Goal: Information Seeking & Learning: Learn about a topic

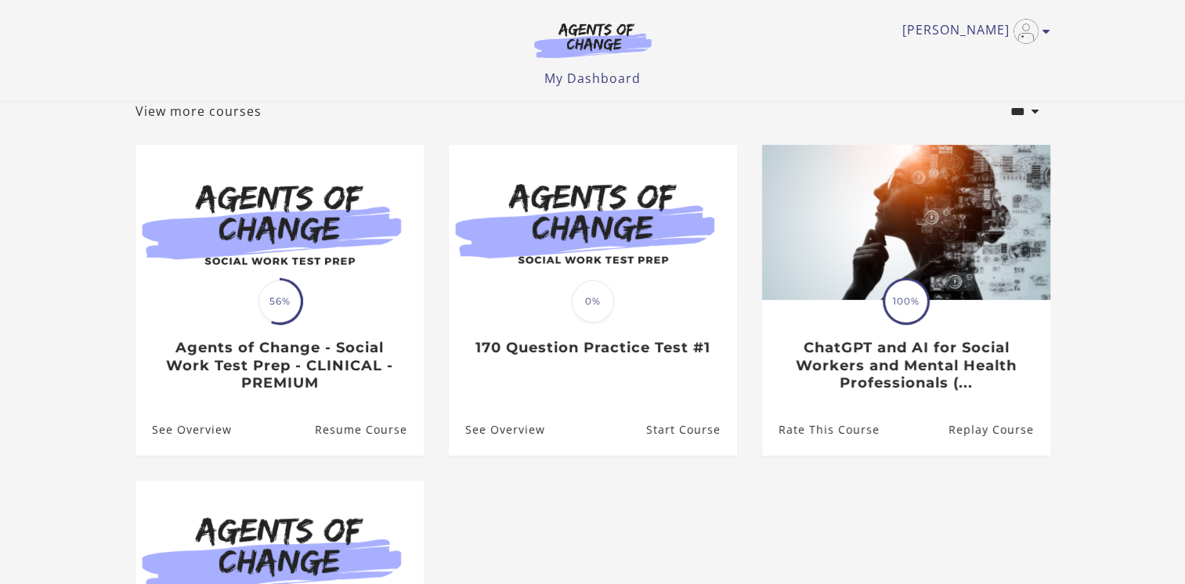
scroll to position [78, 0]
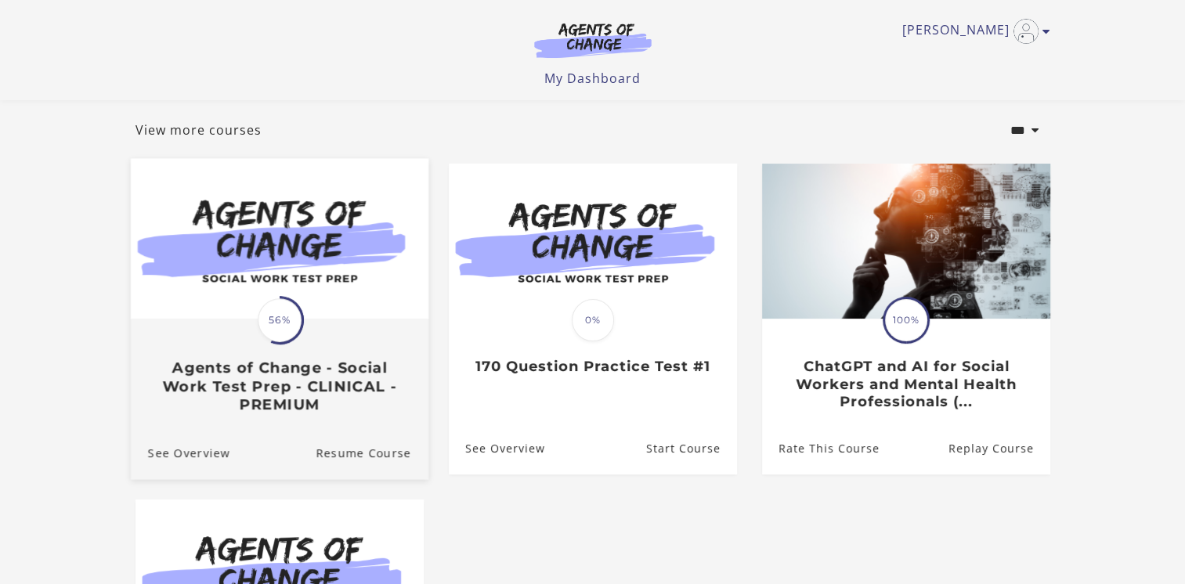
click at [193, 374] on h3 "Agents of Change - Social Work Test Prep - CLINICAL - PREMIUM" at bounding box center [278, 387] width 263 height 55
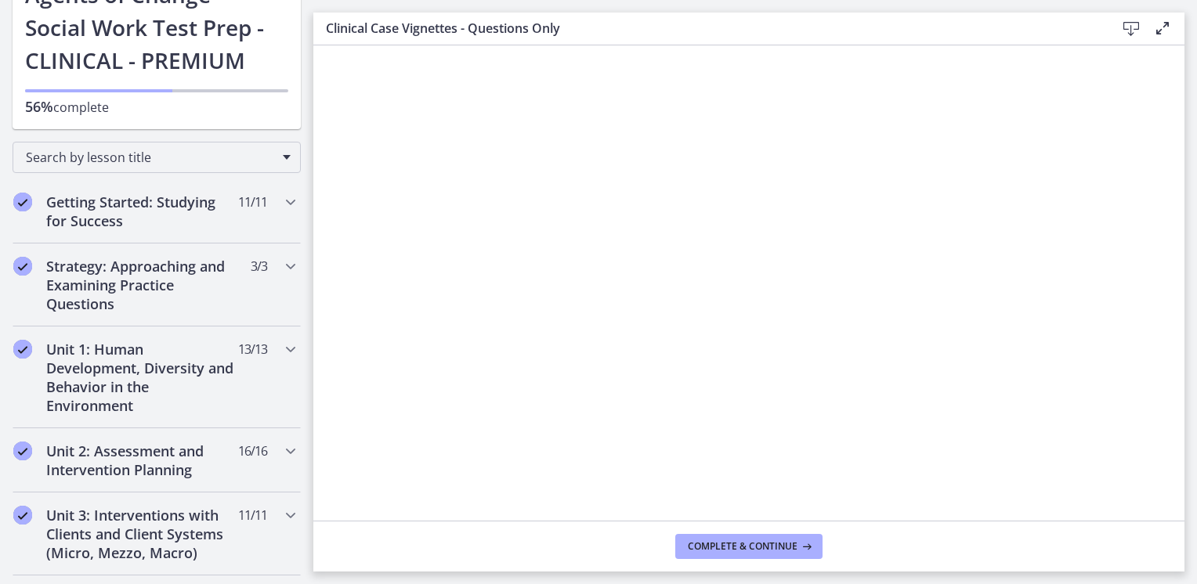
scroll to position [470, 0]
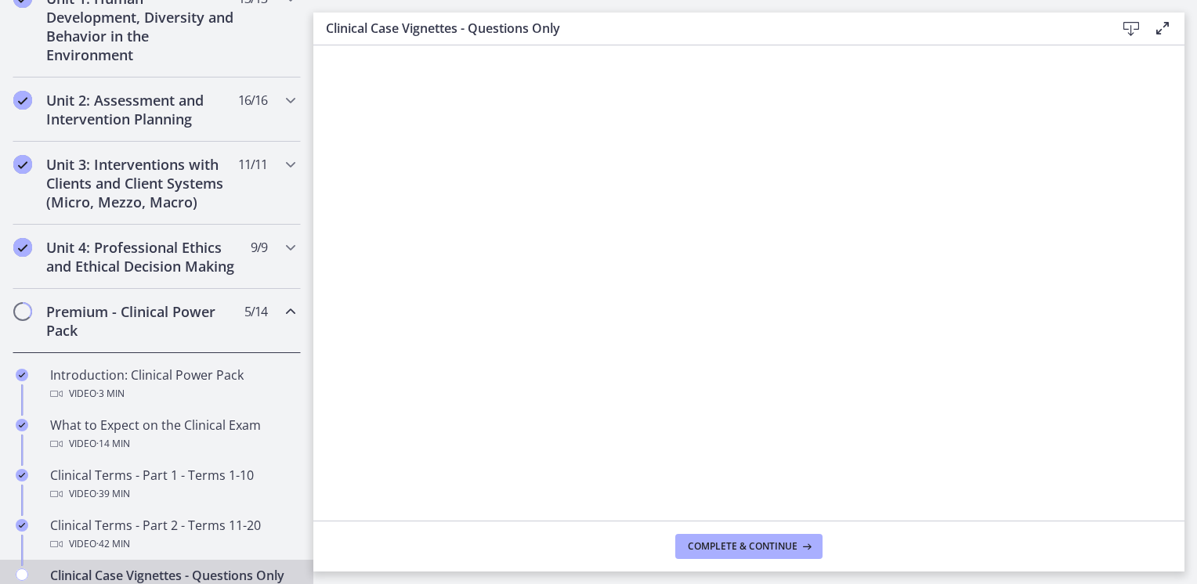
click at [146, 338] on h2 "Premium - Clinical Power Pack" at bounding box center [141, 321] width 191 height 38
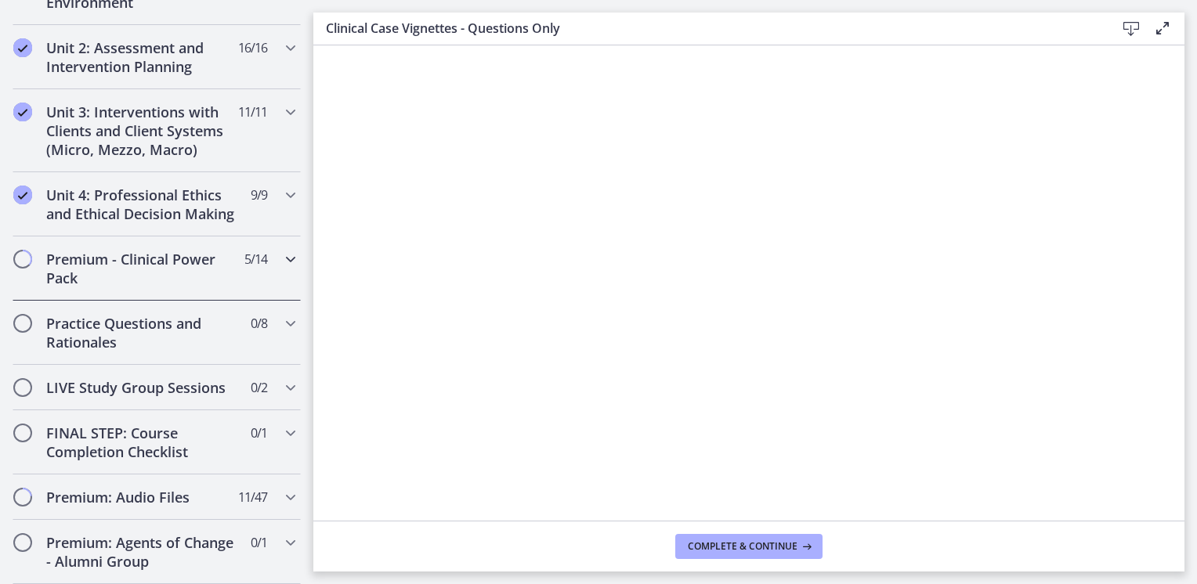
scroll to position [548, 0]
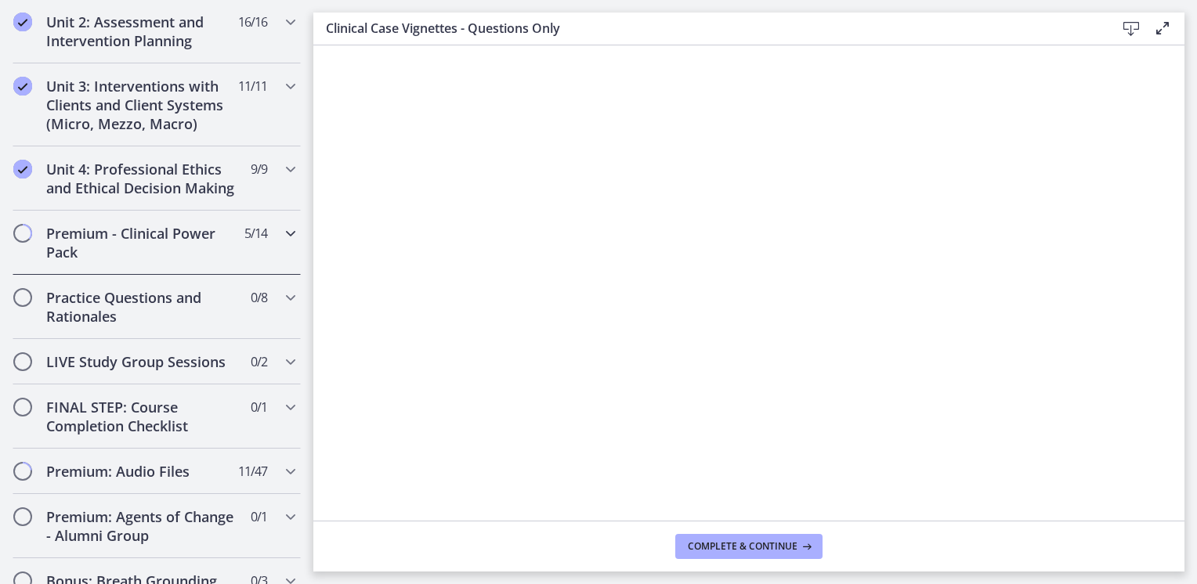
click at [164, 258] on h2 "Premium - Clinical Power Pack" at bounding box center [141, 243] width 191 height 38
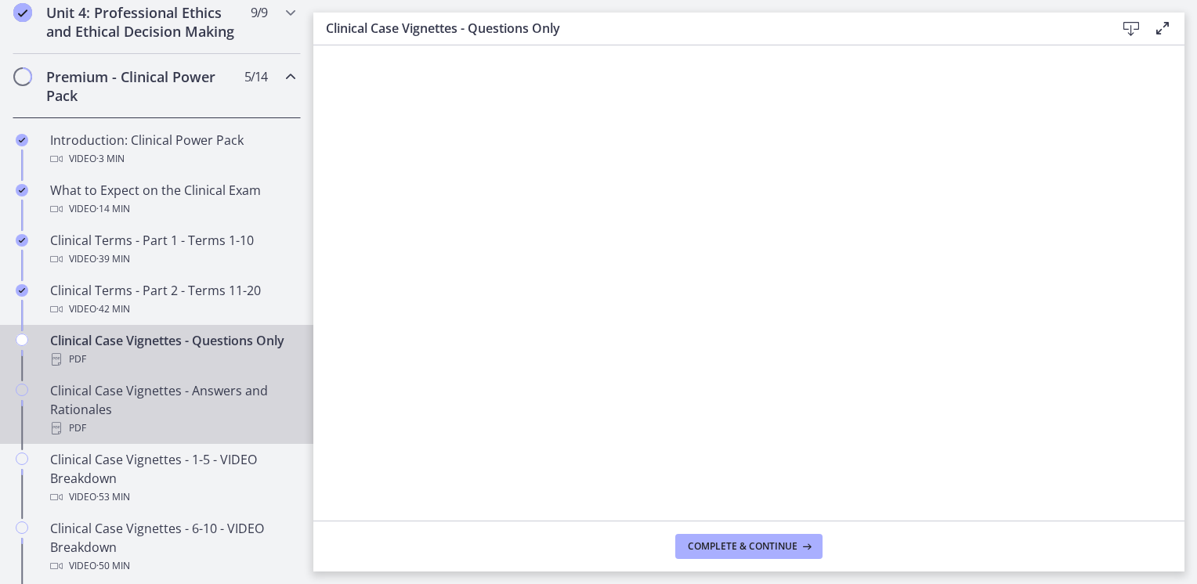
scroll to position [783, 0]
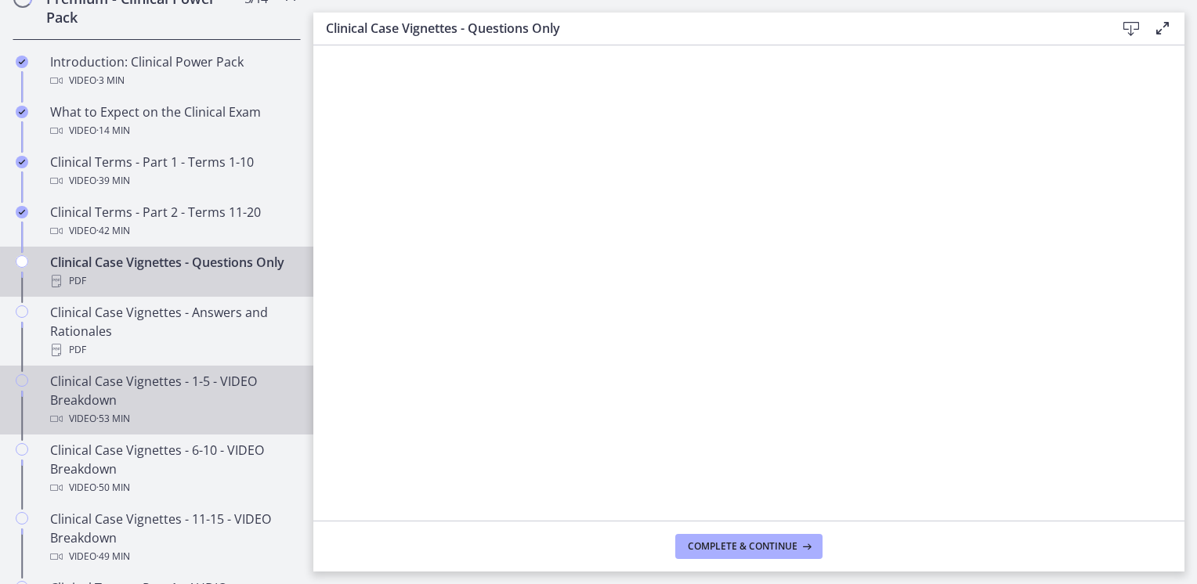
click at [154, 428] on div "Video · 53 min" at bounding box center [172, 419] width 244 height 19
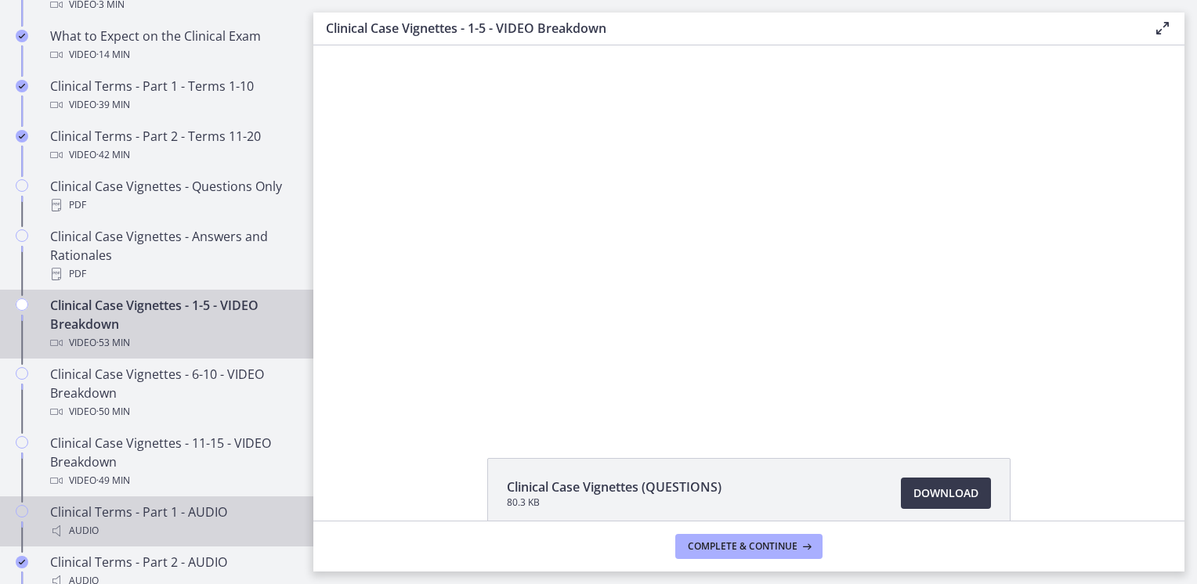
scroll to position [940, 0]
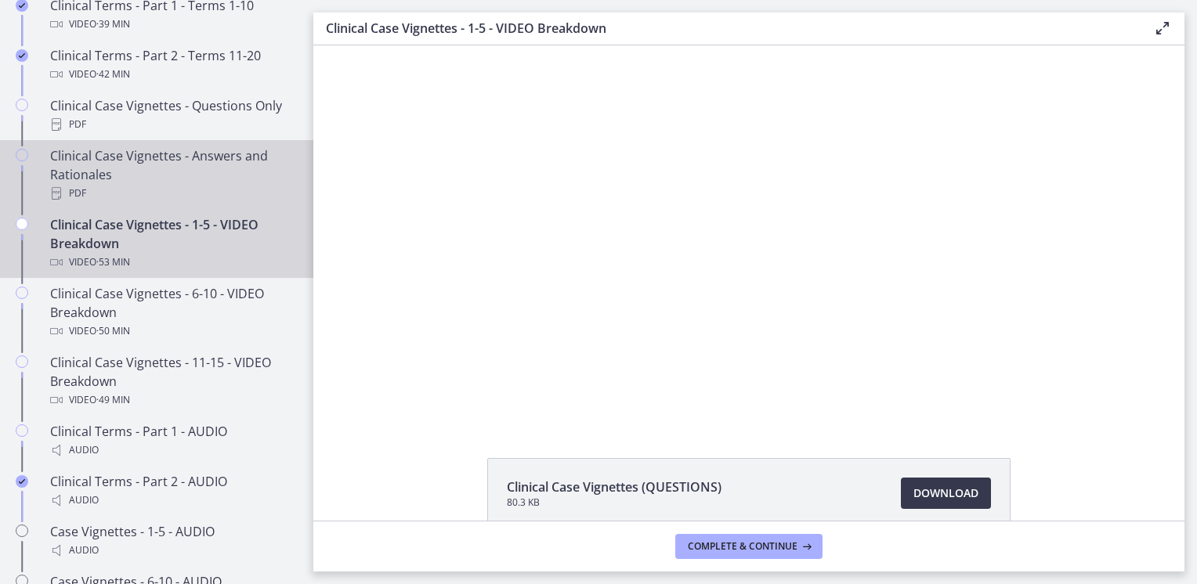
click at [174, 186] on div "Clinical Case Vignettes - Answers and Rationales PDF" at bounding box center [172, 174] width 244 height 56
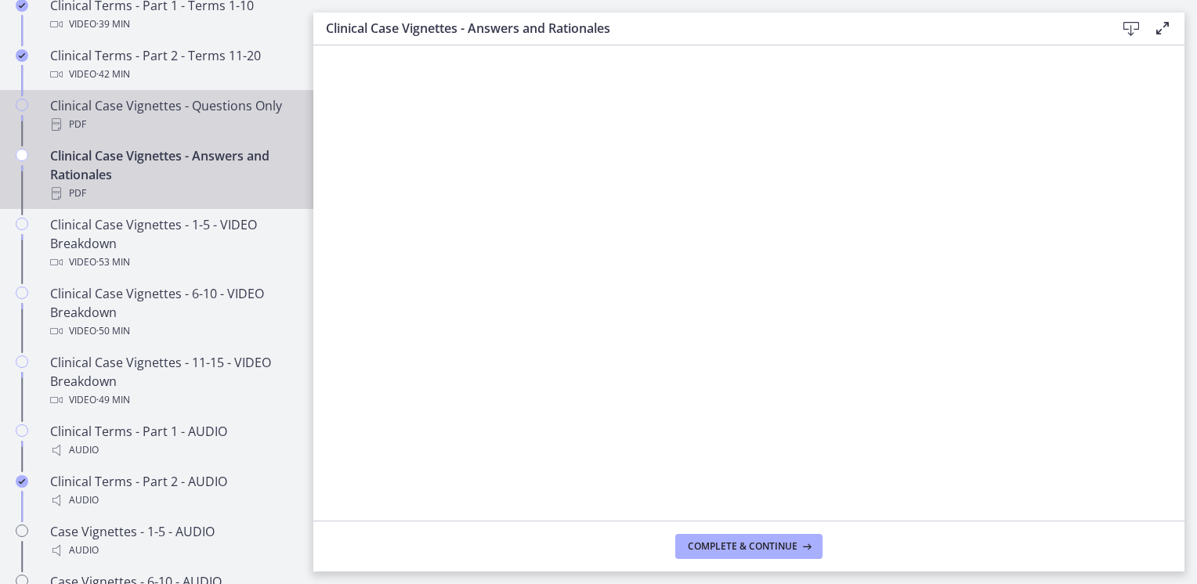
click at [183, 120] on div "Clinical Case Vignettes - Questions Only PDF" at bounding box center [172, 115] width 244 height 38
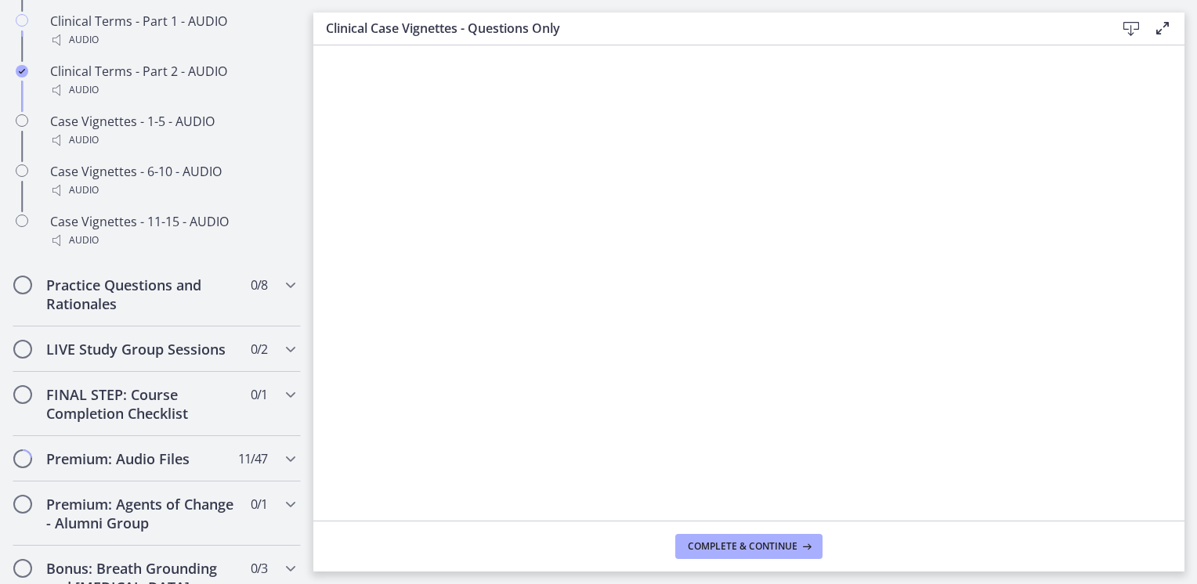
scroll to position [1410, 0]
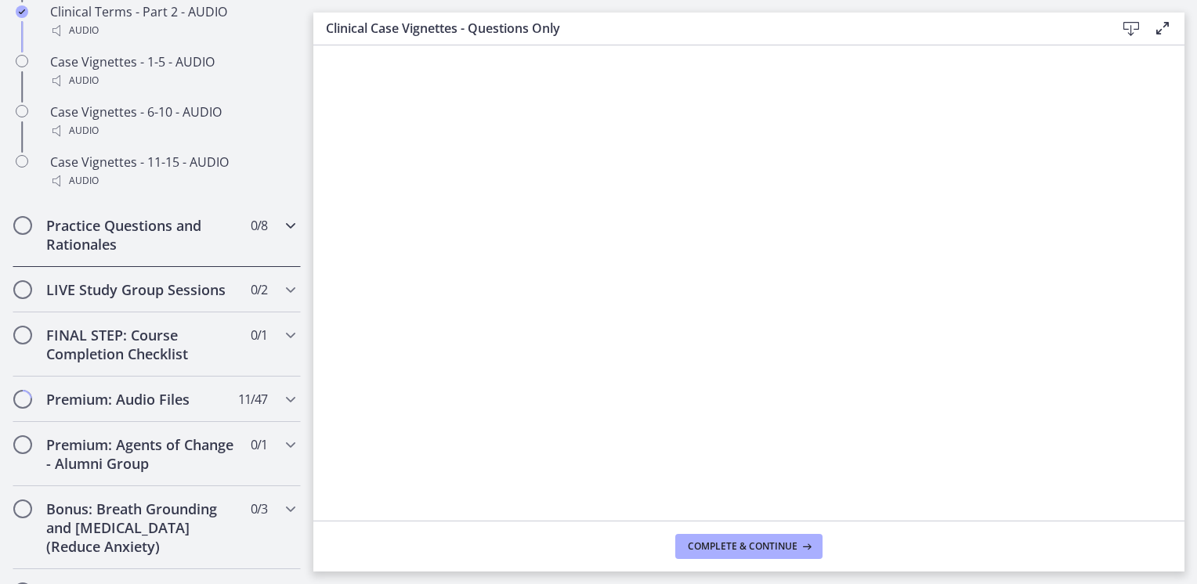
click at [168, 267] on div "Practice Questions and Rationales 0 / 8 Completed" at bounding box center [157, 235] width 288 height 64
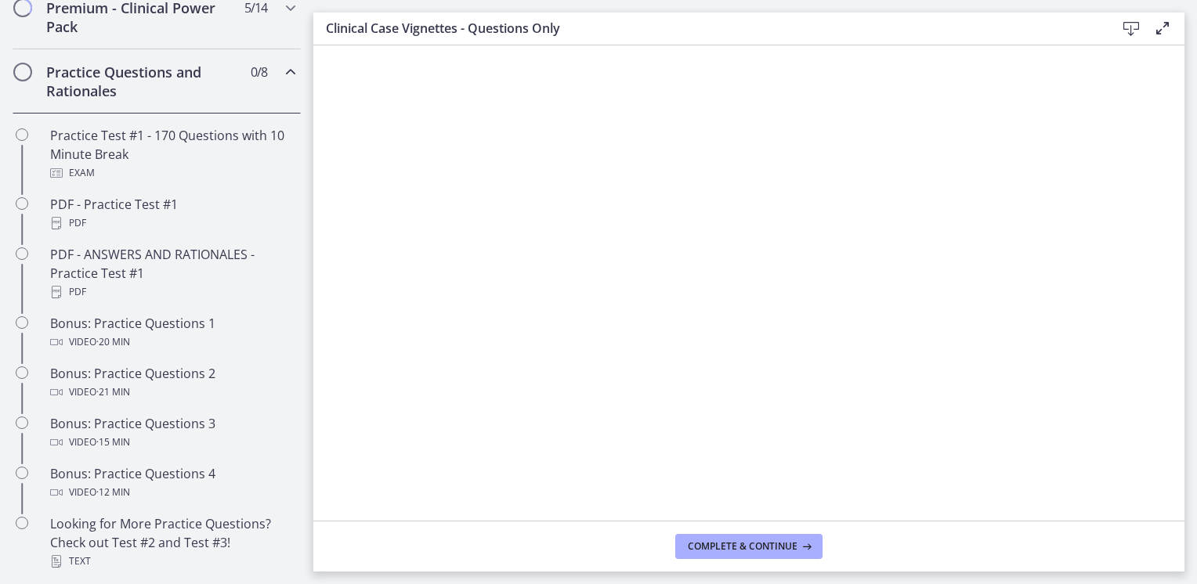
scroll to position [764, 0]
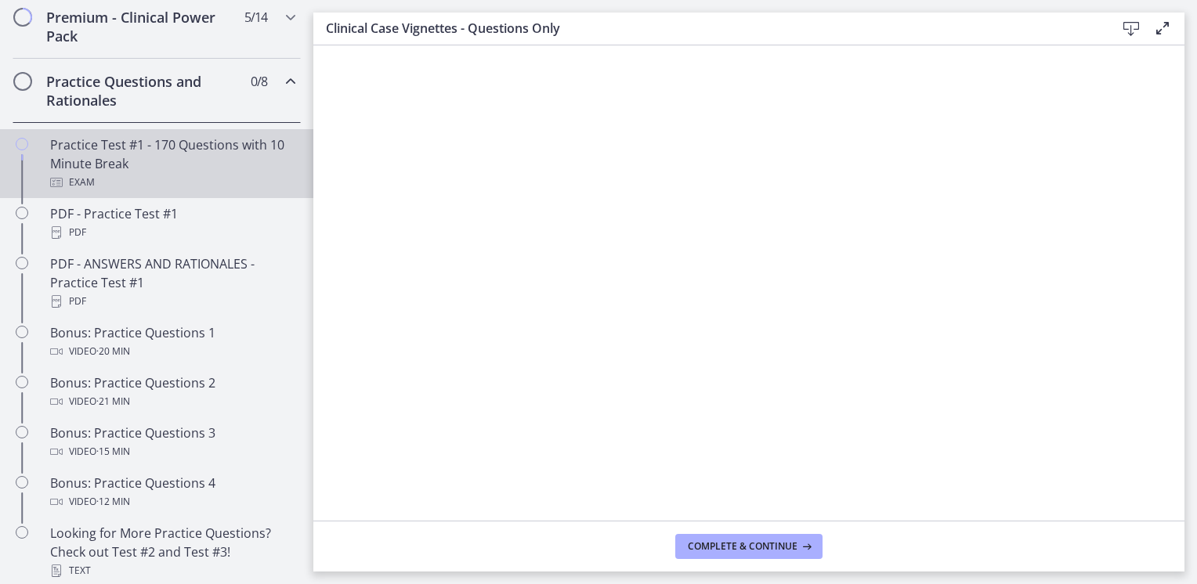
click at [206, 186] on div "Practice Test #1 - 170 Questions with 10 Minute Break Exam" at bounding box center [172, 164] width 244 height 56
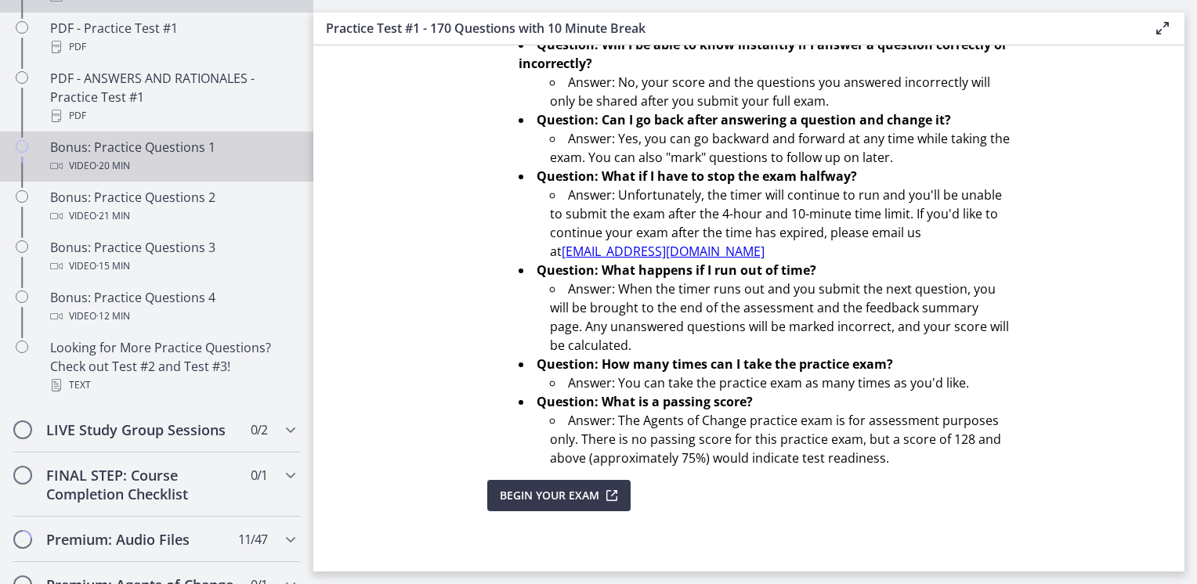
scroll to position [999, 0]
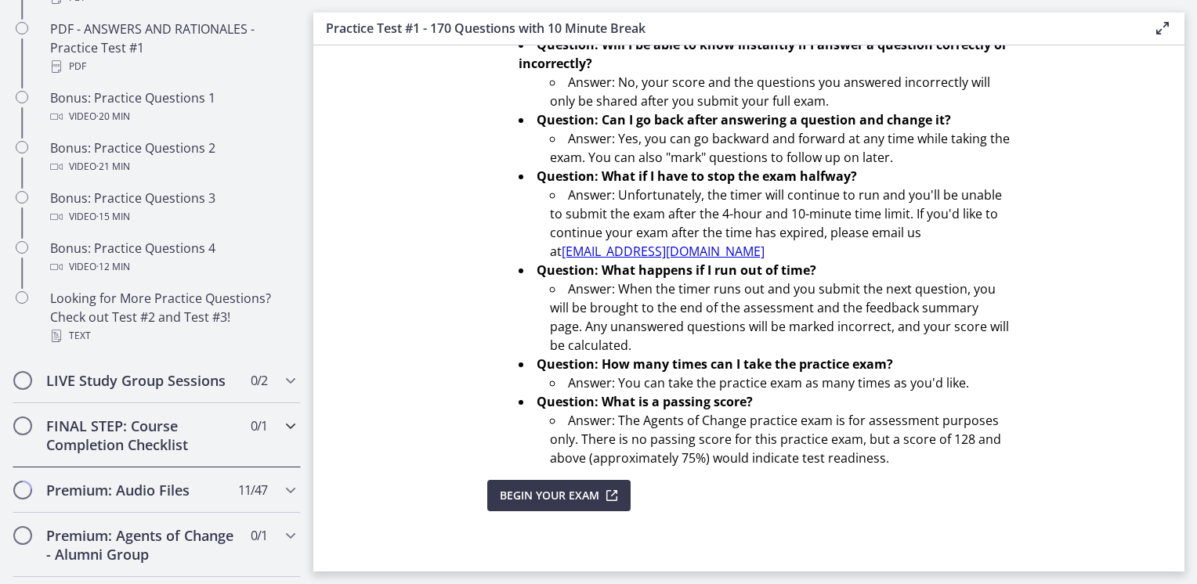
click at [147, 436] on h2 "FINAL STEP: Course Completion Checklist" at bounding box center [141, 436] width 191 height 38
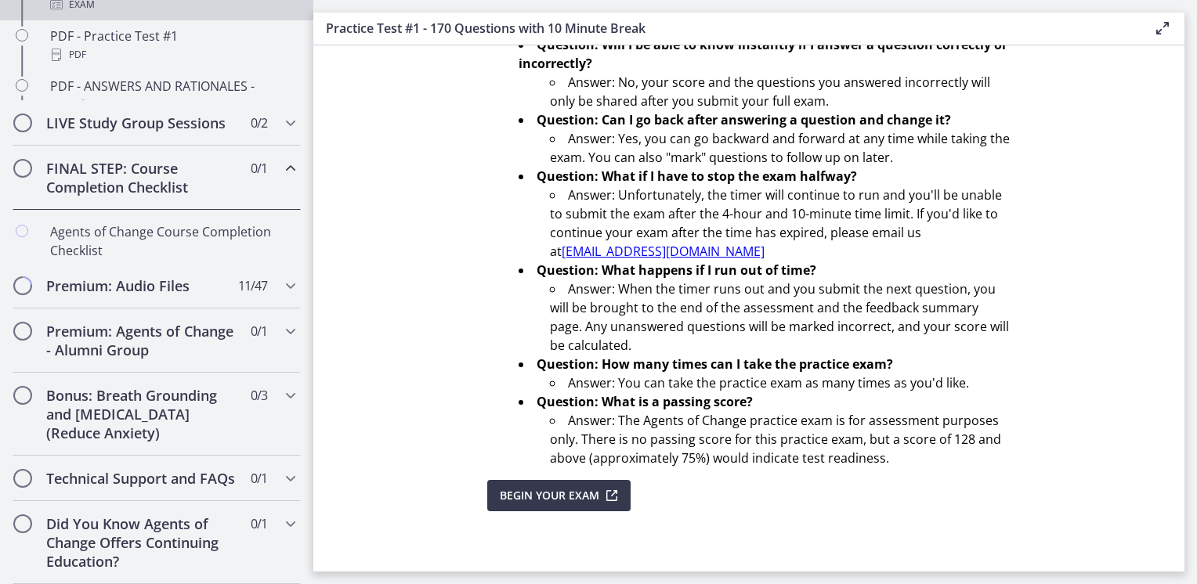
scroll to position [848, 0]
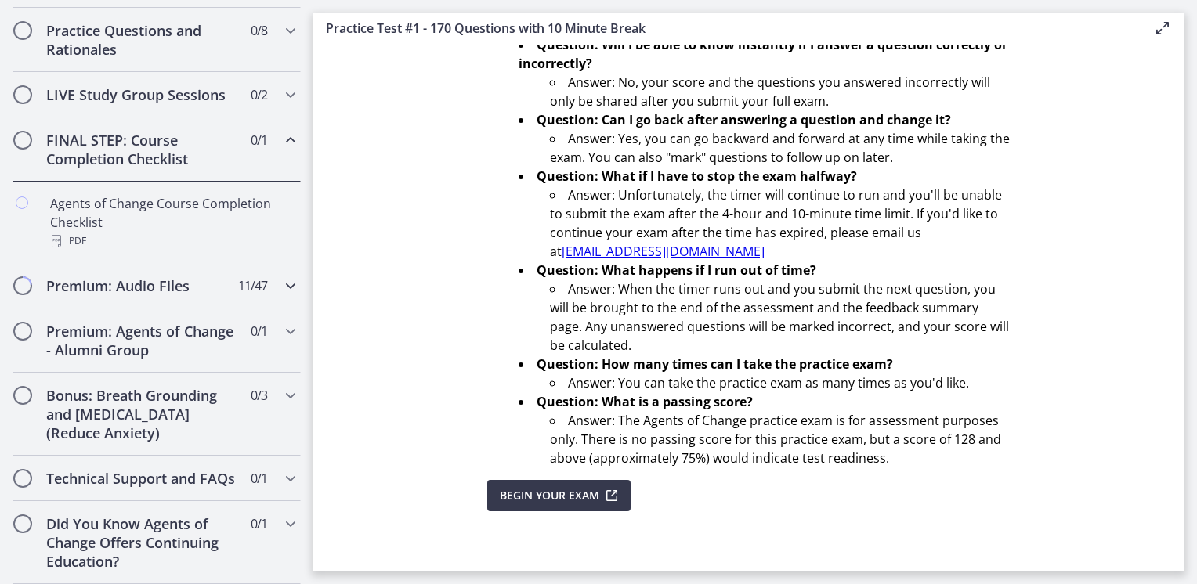
click at [211, 277] on h2 "Premium: Audio Files" at bounding box center [141, 286] width 191 height 19
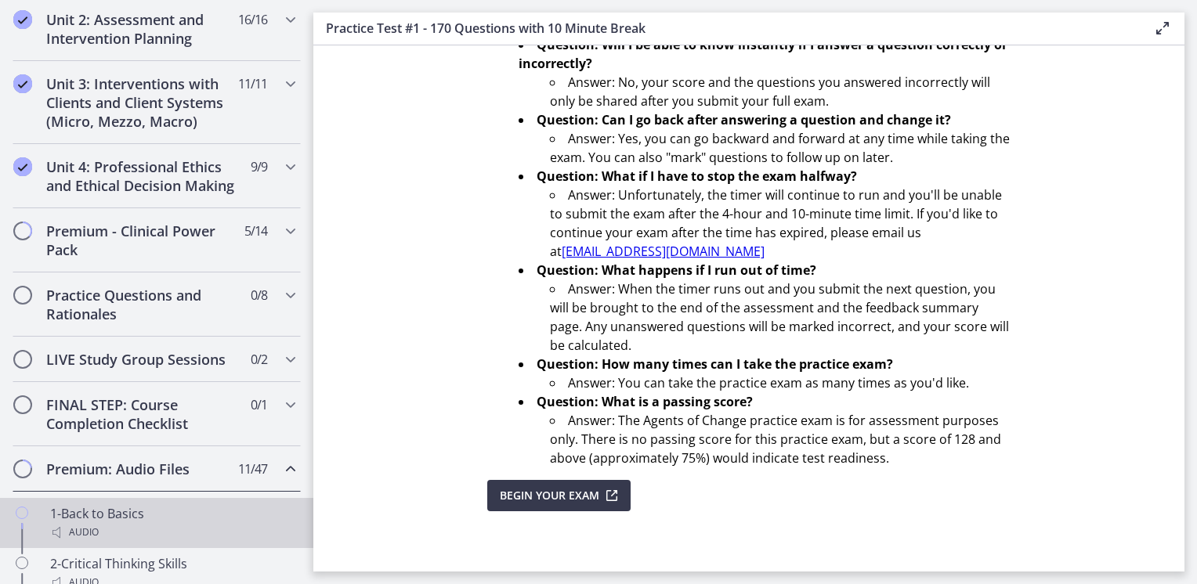
scroll to position [547, 0]
